Goal: Find specific page/section: Find specific page/section

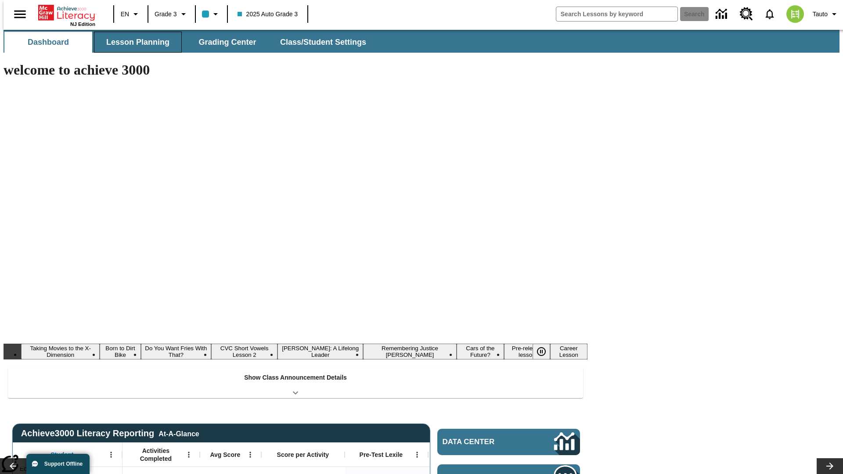
click at [134, 42] on button "Lesson Planning" at bounding box center [138, 42] width 88 height 21
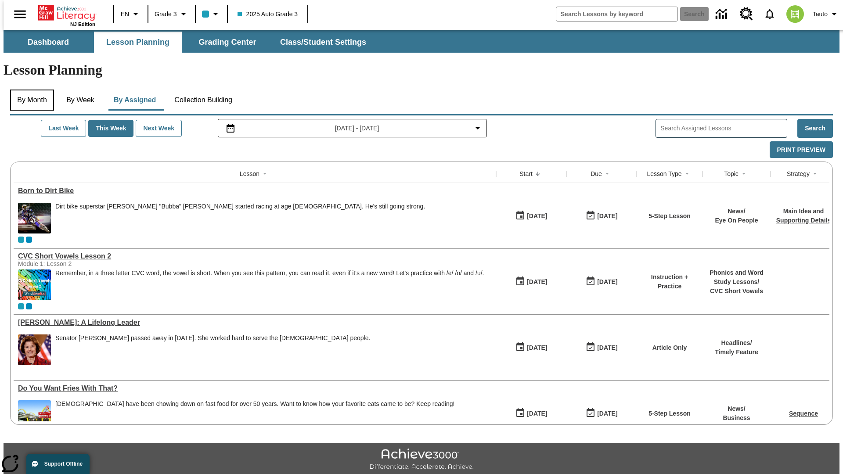
click at [29, 90] on button "By Month" at bounding box center [32, 100] width 44 height 21
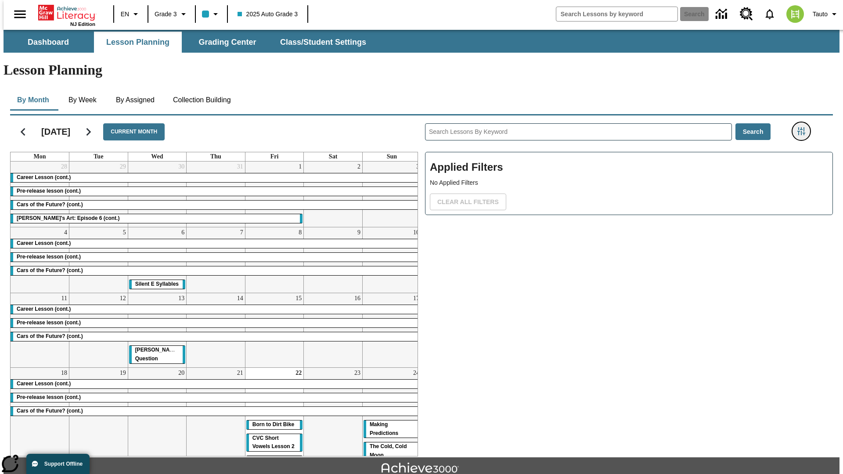
click at [804, 127] on icon "Filters Side menu" at bounding box center [802, 131] width 8 height 8
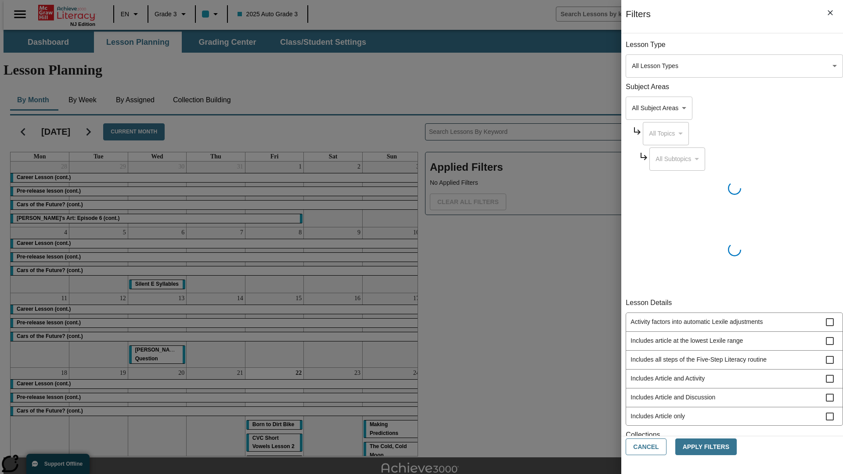
click at [633, 66] on body "Skip to main content [GEOGRAPHIC_DATA] Edition EN Grade 3 2025 Auto Grade 3 Sea…" at bounding box center [422, 272] width 836 height 485
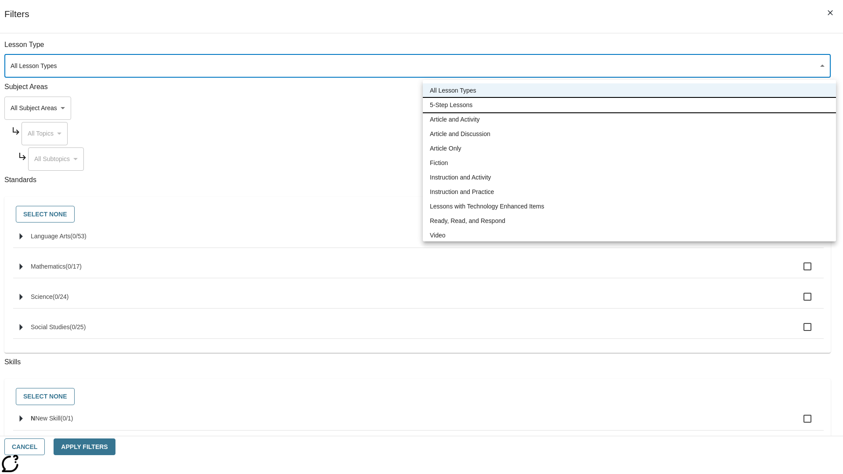
click at [629, 105] on li "5-Step Lessons" at bounding box center [629, 105] width 413 height 14
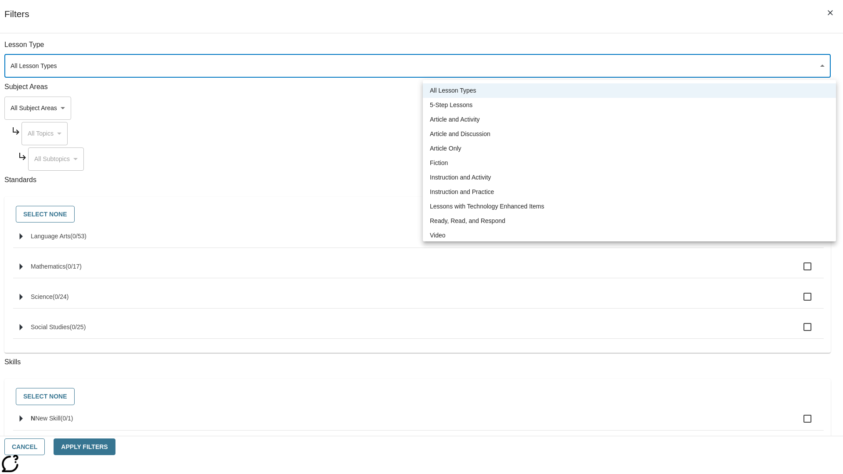
type input "1"
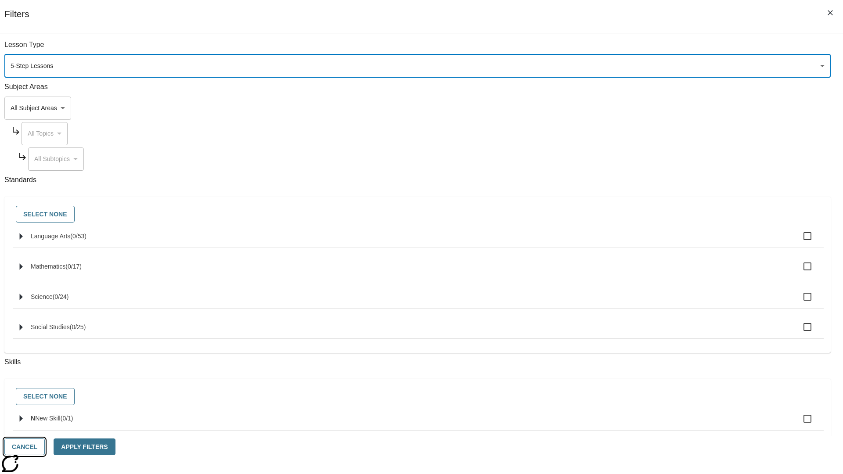
click at [45, 447] on button "Cancel" at bounding box center [24, 447] width 40 height 17
click at [804, 127] on icon "Filters Side menu" at bounding box center [802, 131] width 8 height 8
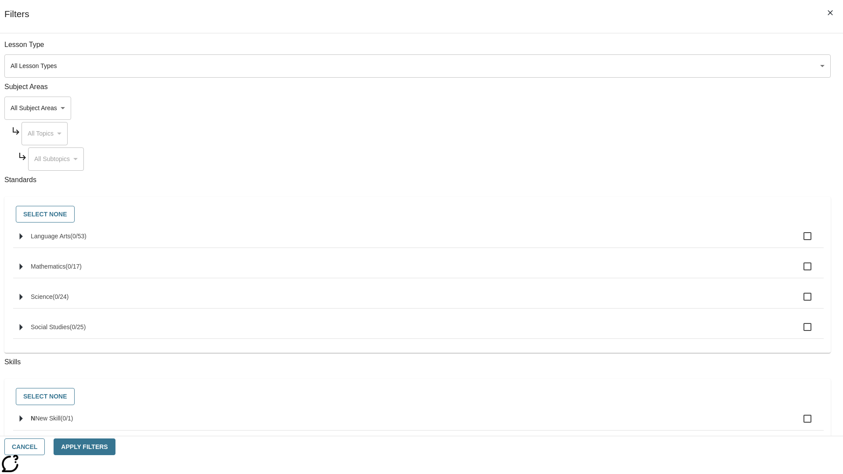
click at [633, 66] on body "Skip to main content [GEOGRAPHIC_DATA] Edition EN Grade 3 2025 Auto Grade 3 Sea…" at bounding box center [422, 272] width 836 height 485
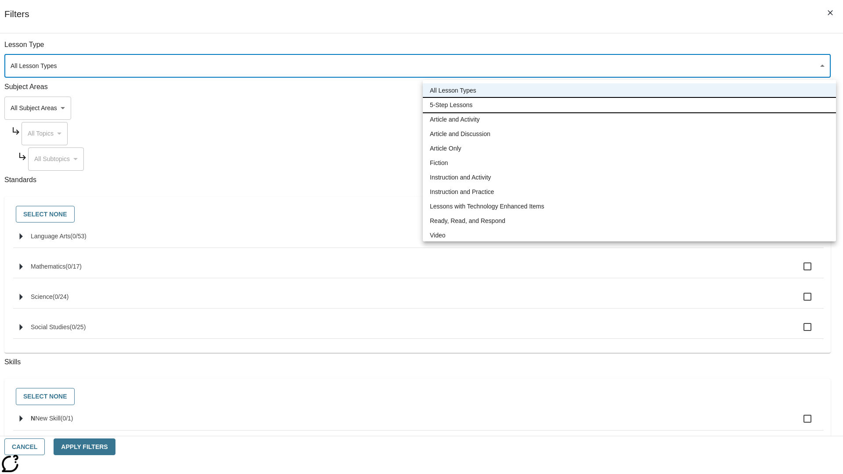
click at [629, 105] on li "5-Step Lessons" at bounding box center [629, 105] width 413 height 14
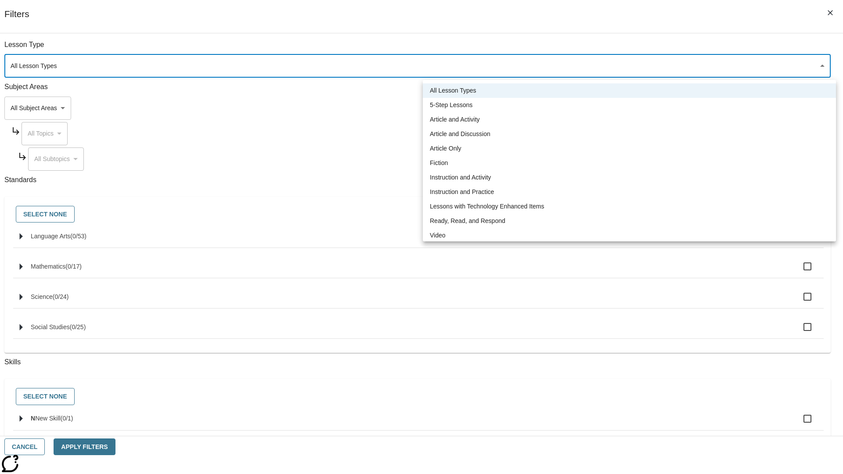
type input "1"
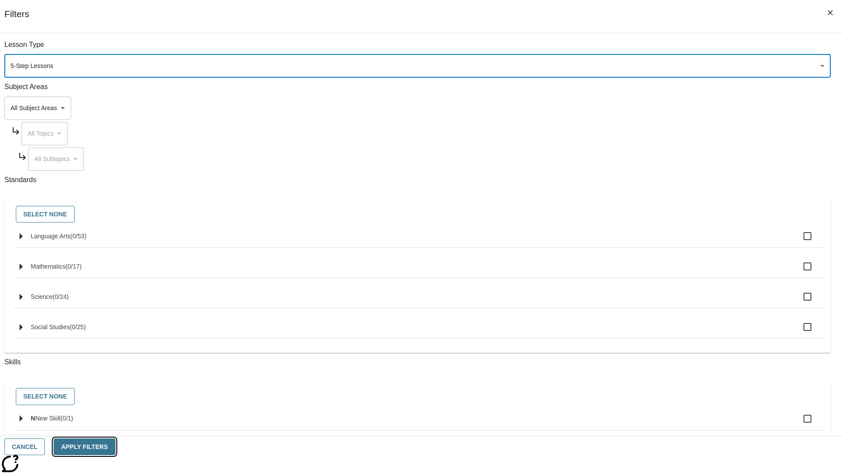
click at [115, 447] on button "Apply Filters" at bounding box center [84, 447] width 61 height 17
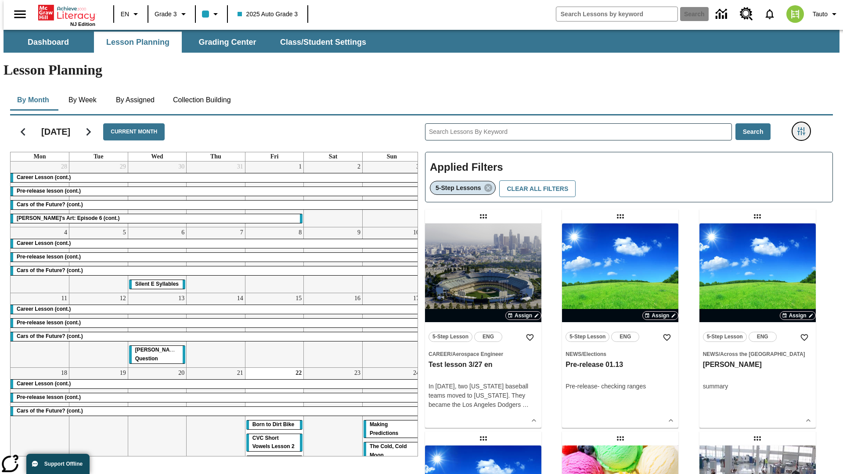
click at [804, 127] on icon "Filters Side menu" at bounding box center [802, 131] width 8 height 8
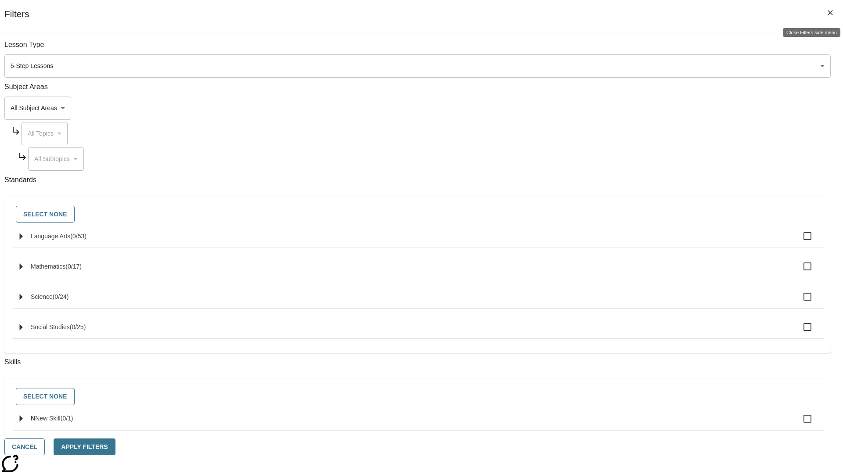
click at [831, 13] on icon "Close Filters side menu" at bounding box center [830, 12] width 5 height 5
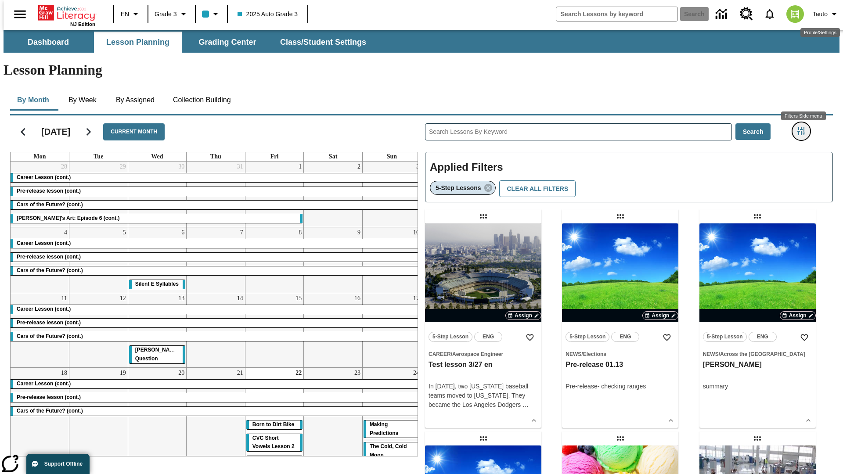
click at [804, 127] on icon "Filters Side menu" at bounding box center [802, 131] width 8 height 8
